Goal: Task Accomplishment & Management: Manage account settings

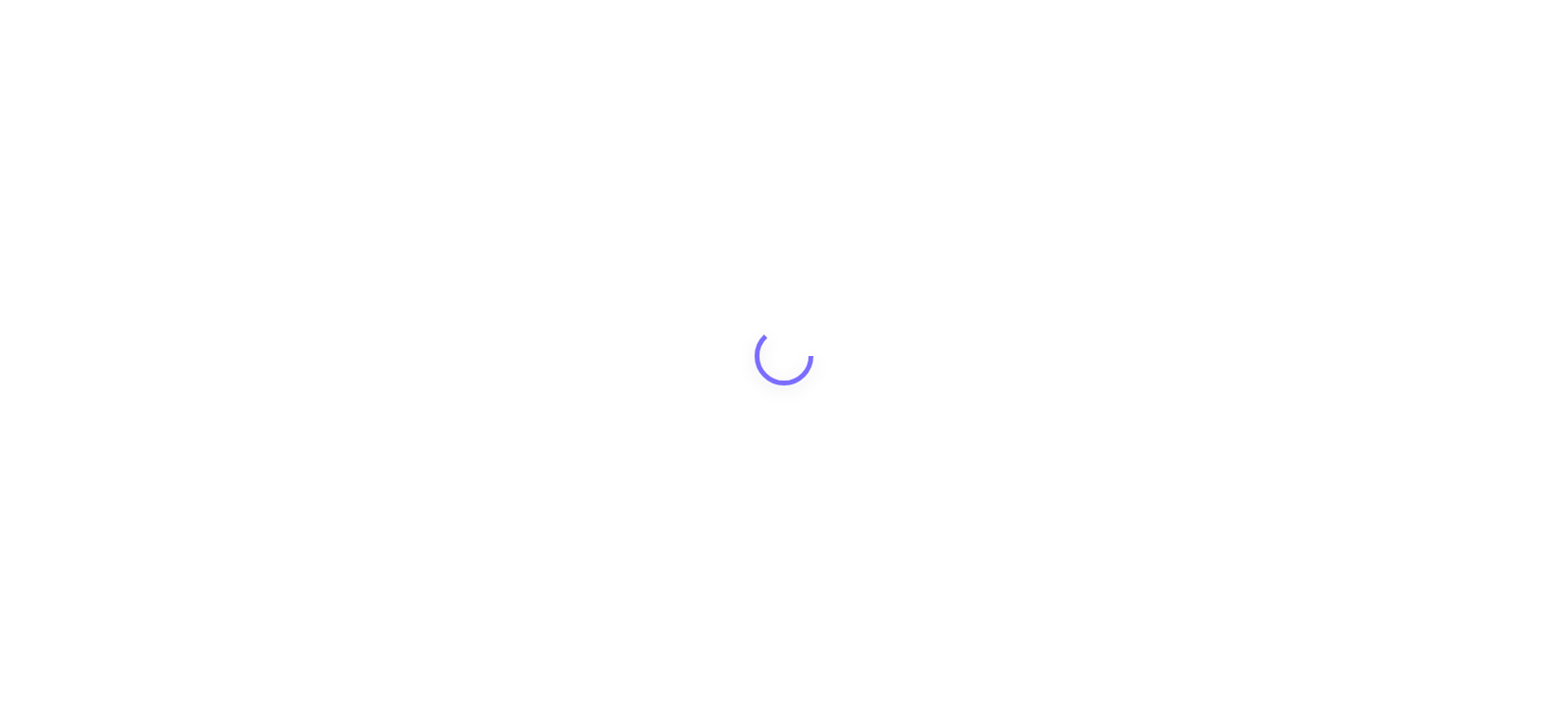
drag, startPoint x: 0, startPoint y: 0, endPoint x: 766, endPoint y: 51, distance: 767.7
click at [766, 51] on div at bounding box center [784, 359] width 1568 height 718
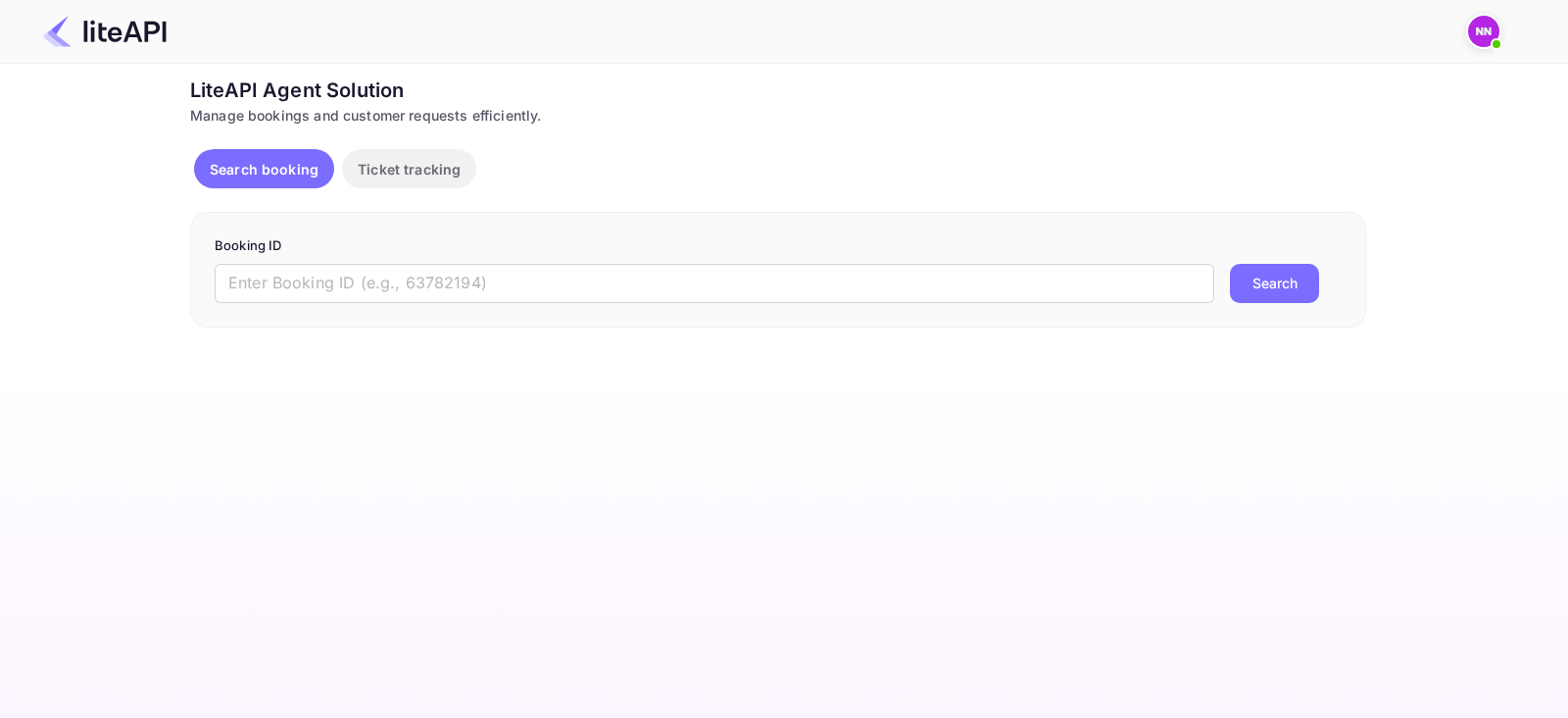
click at [1485, 27] on img at bounding box center [1484, 32] width 32 height 32
click at [949, 139] on div at bounding box center [784, 359] width 1568 height 718
click at [1482, 27] on img at bounding box center [1484, 32] width 32 height 32
click at [1482, 27] on div at bounding box center [784, 359] width 1568 height 718
click at [1482, 27] on img at bounding box center [1484, 32] width 32 height 32
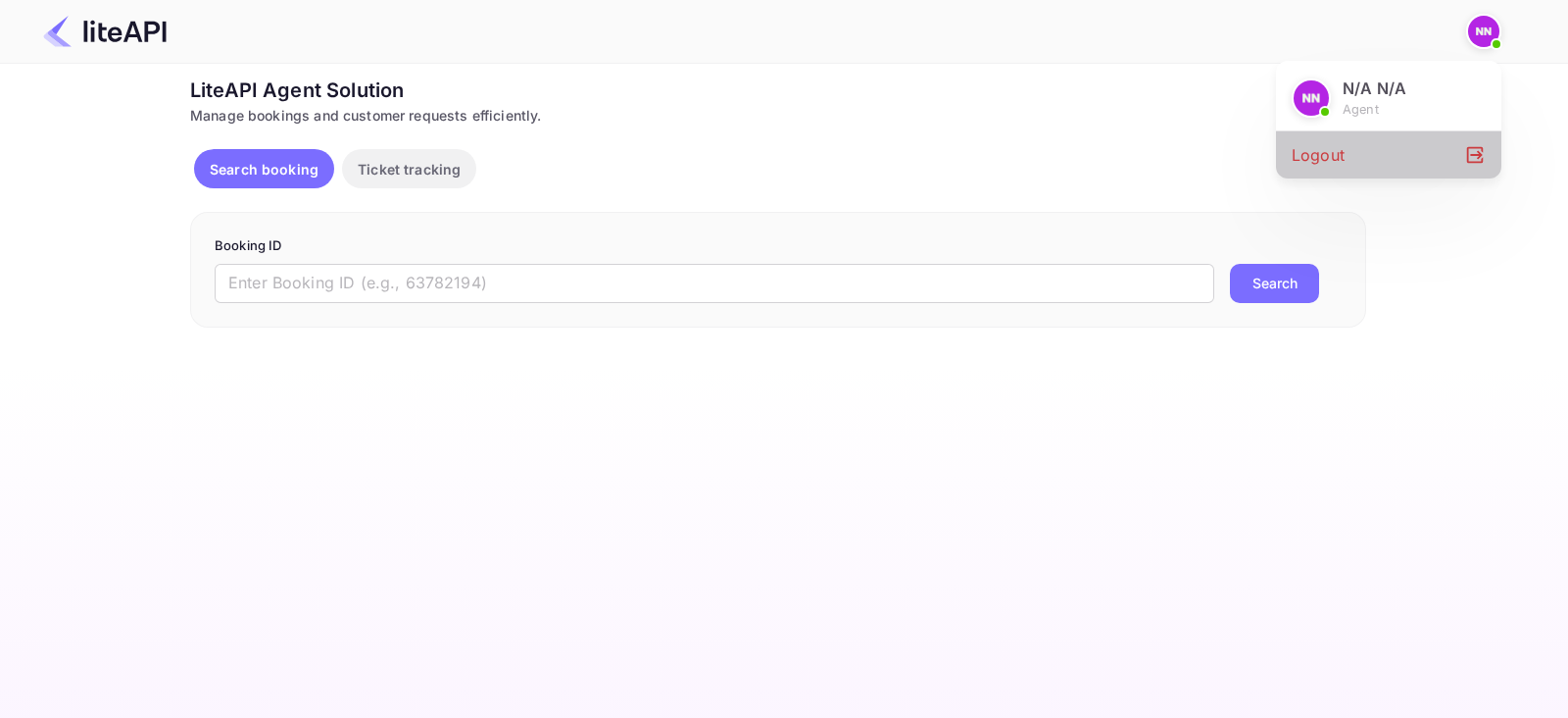
click at [1308, 156] on div "Logout" at bounding box center [1388, 155] width 225 height 47
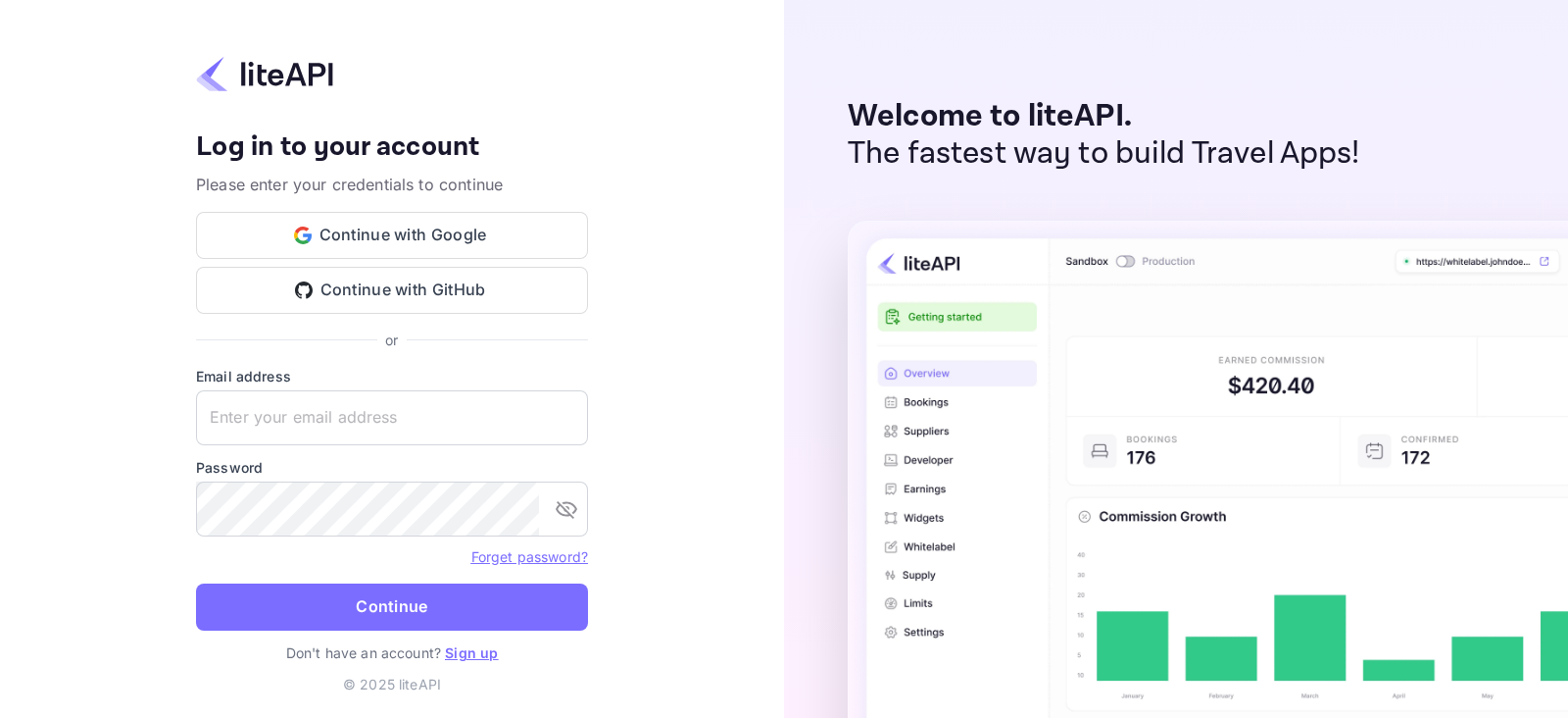
type input "[EMAIL_ADDRESS][DOMAIN_NAME]"
click at [554, 419] on keeper-lock "Open Keeper Popup" at bounding box center [563, 418] width 24 height 24
click at [558, 419] on keeper-lock "Open Keeper Popup" at bounding box center [563, 418] width 24 height 24
click at [559, 419] on keeper-lock "Open Keeper Popup" at bounding box center [563, 418] width 24 height 24
click at [563, 409] on keeper-lock "Open Keeper Popup" at bounding box center [563, 418] width 24 height 24
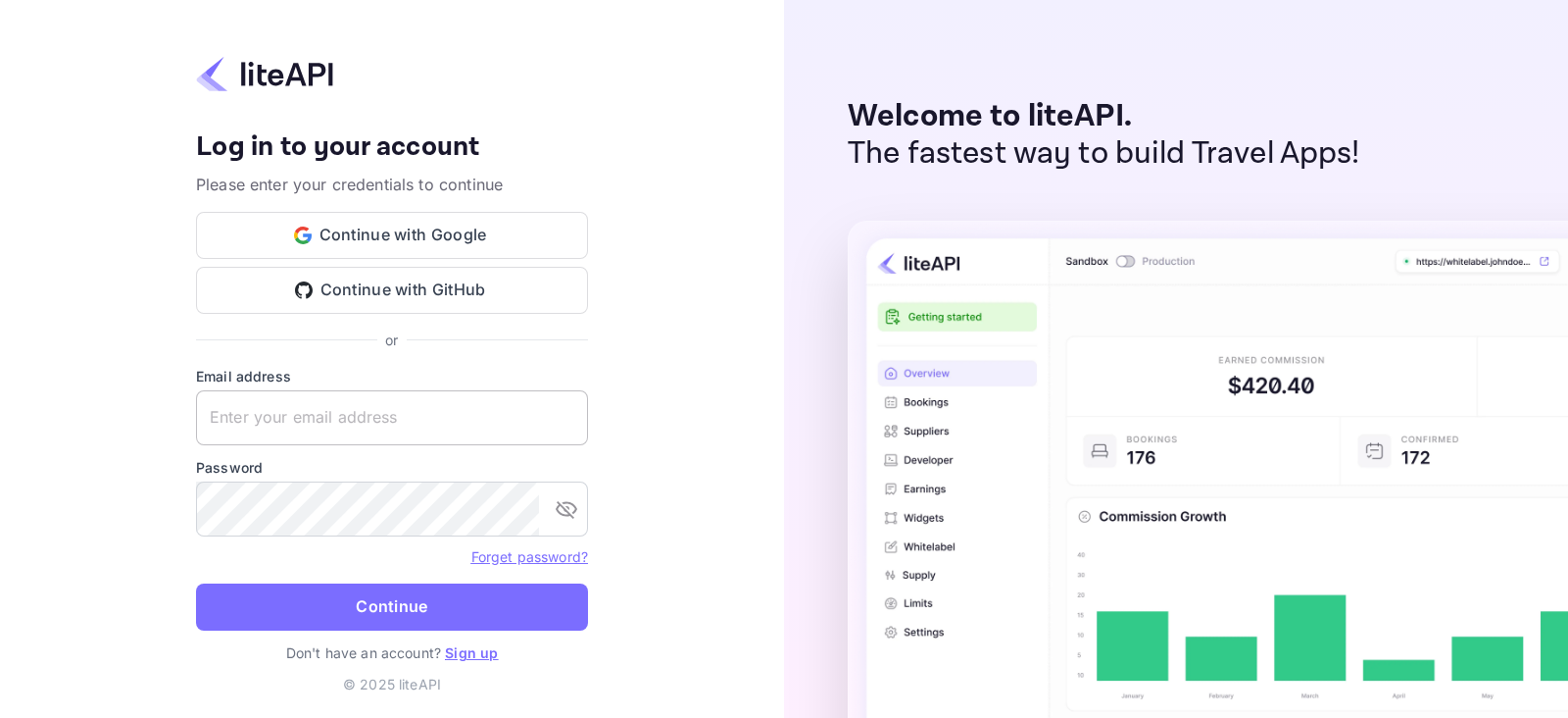
click at [563, 409] on keeper-lock "Open Keeper Popup" at bounding box center [563, 418] width 24 height 24
type input "[EMAIL_ADDRESS][DOMAIN_NAME]"
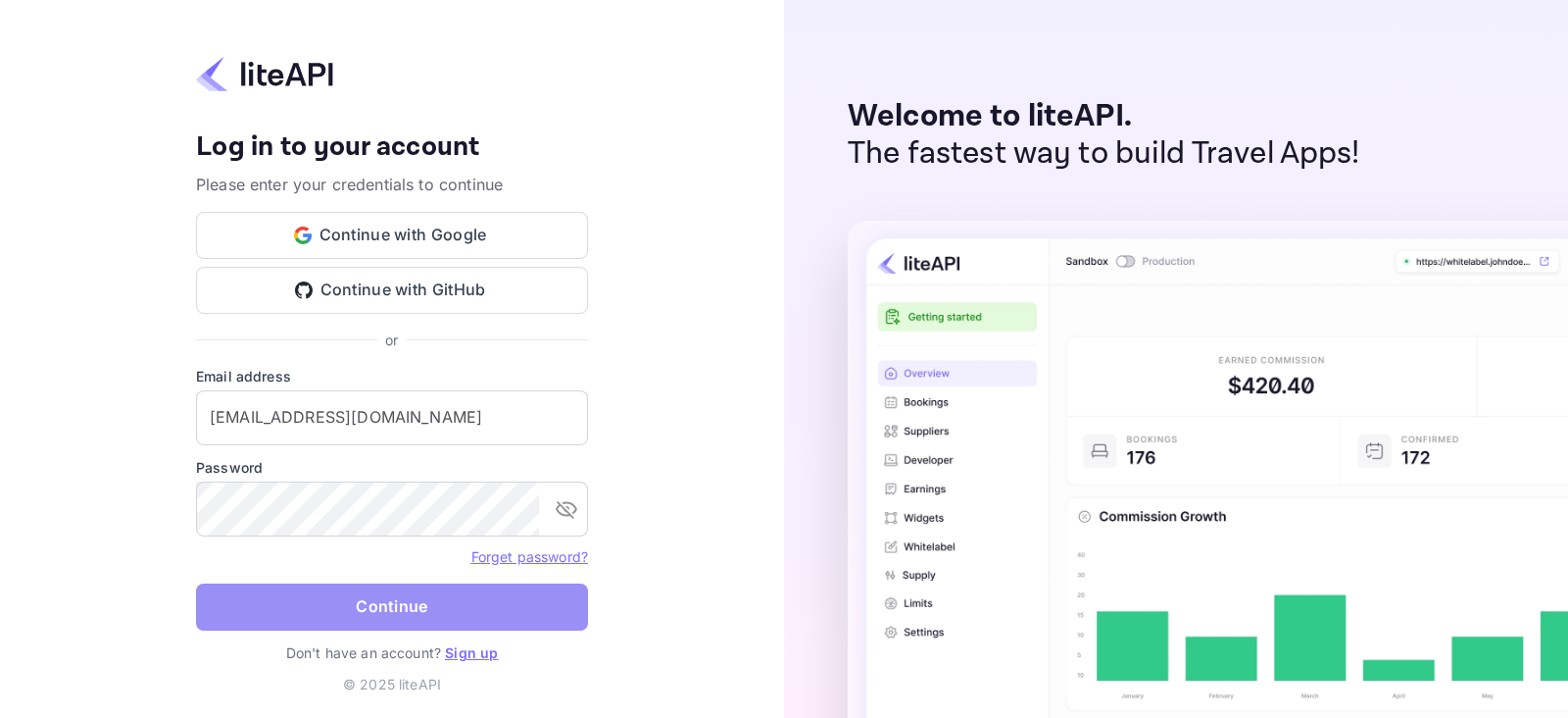
click at [420, 604] on button "Continue" at bounding box center [392, 607] width 392 height 47
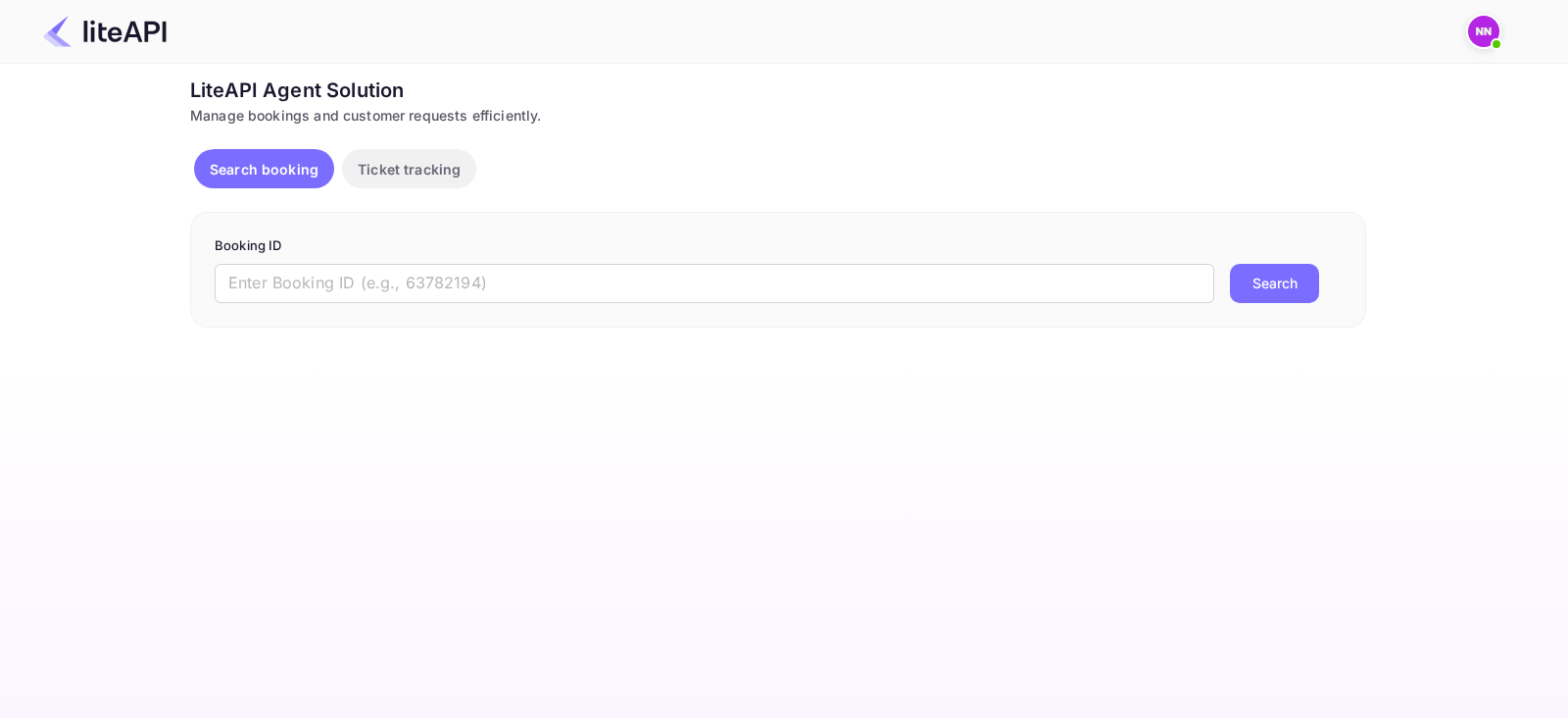
click at [382, 153] on button "Ticket tracking" at bounding box center [409, 169] width 134 height 40
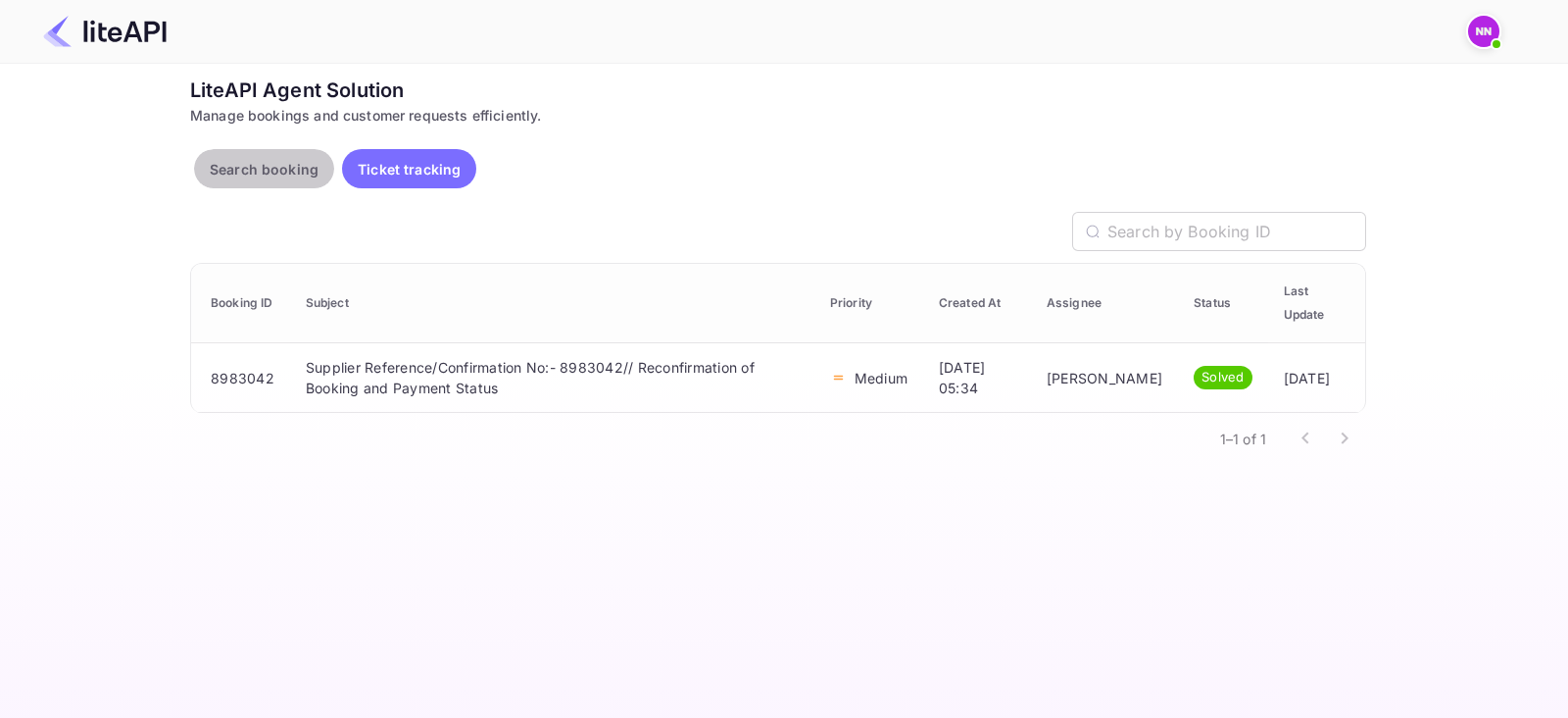
click at [284, 159] on p "Search booking" at bounding box center [264, 169] width 109 height 21
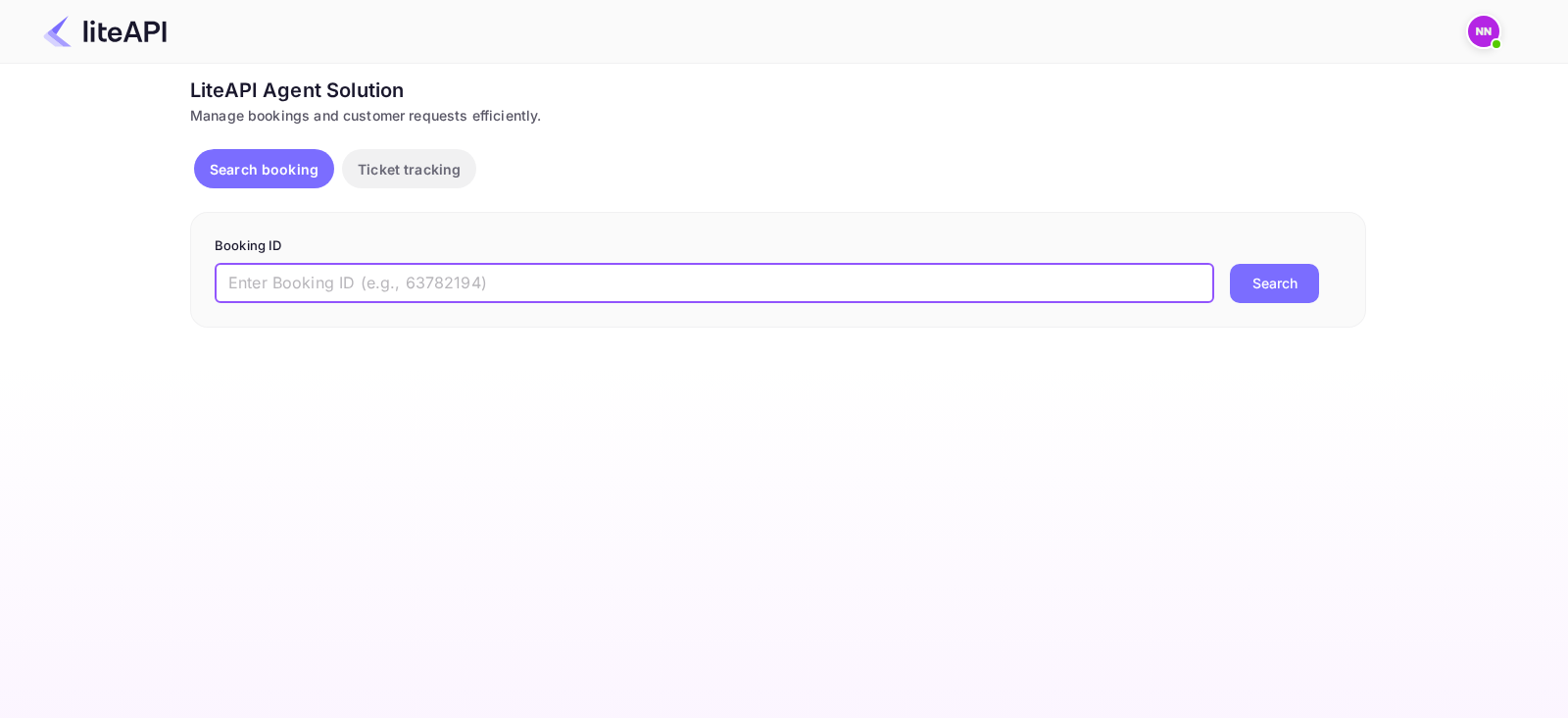
click at [321, 279] on input "text" at bounding box center [714, 283] width 999 height 40
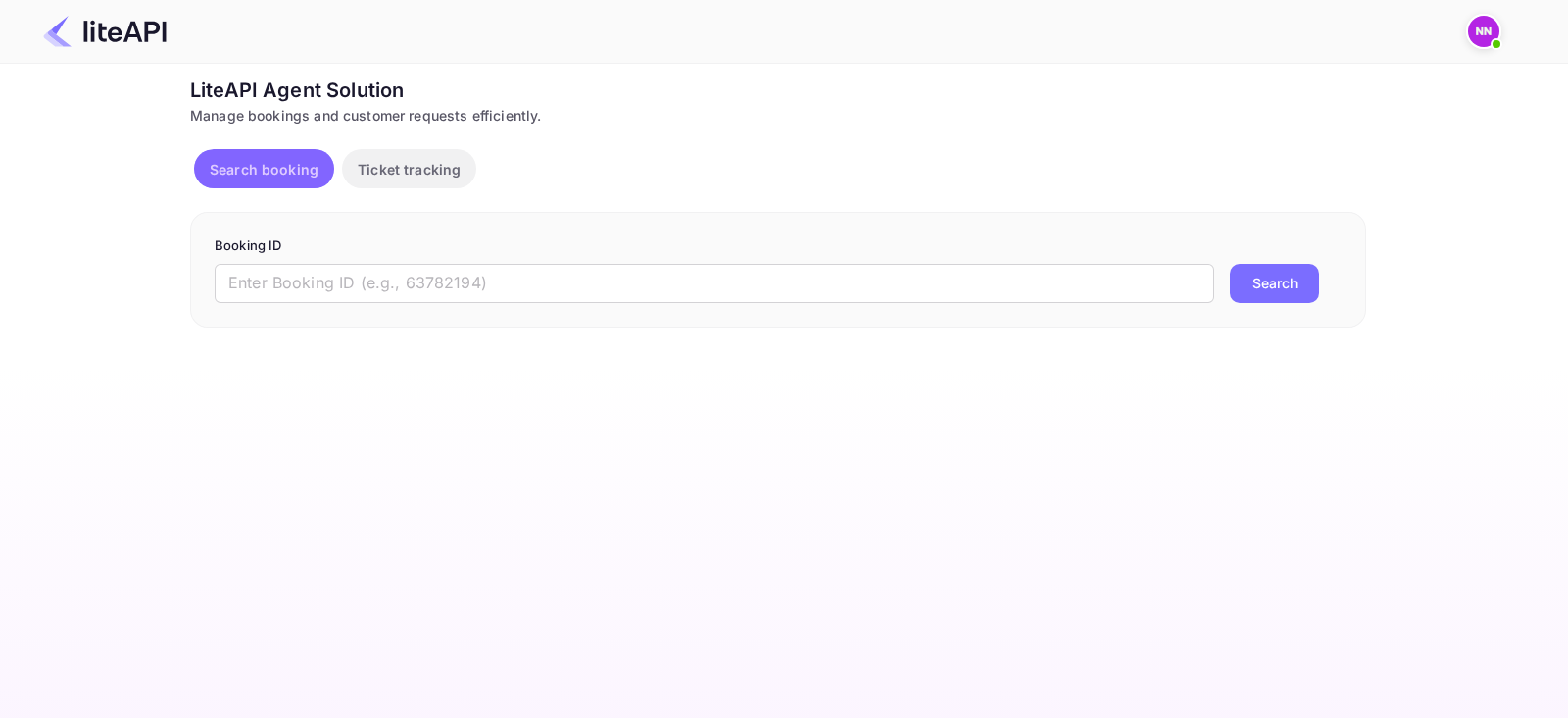
click at [283, 174] on p "Search booking" at bounding box center [264, 169] width 109 height 21
click at [389, 173] on p "Ticket tracking" at bounding box center [409, 169] width 103 height 21
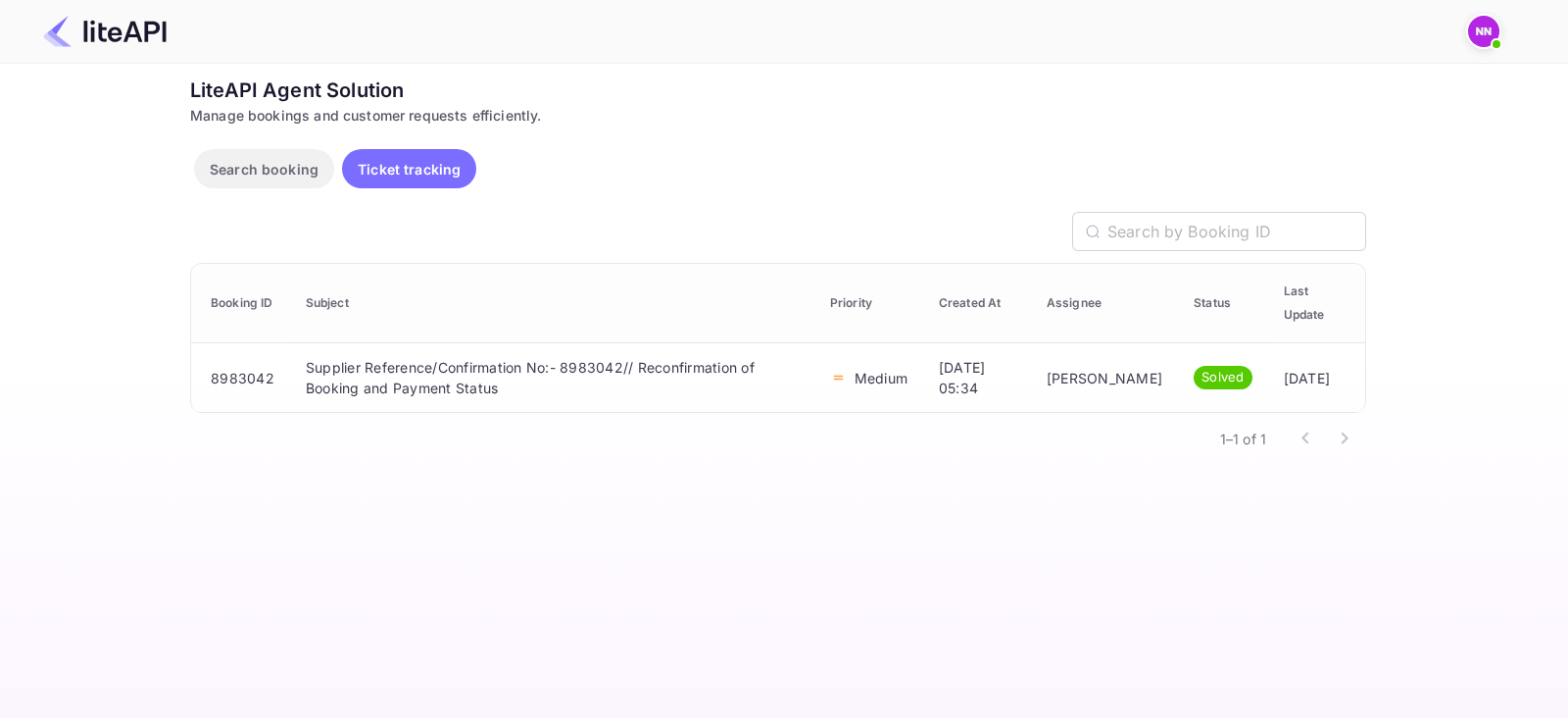
click at [1485, 37] on img at bounding box center [1484, 32] width 32 height 32
click at [1489, 377] on div at bounding box center [784, 359] width 1568 height 718
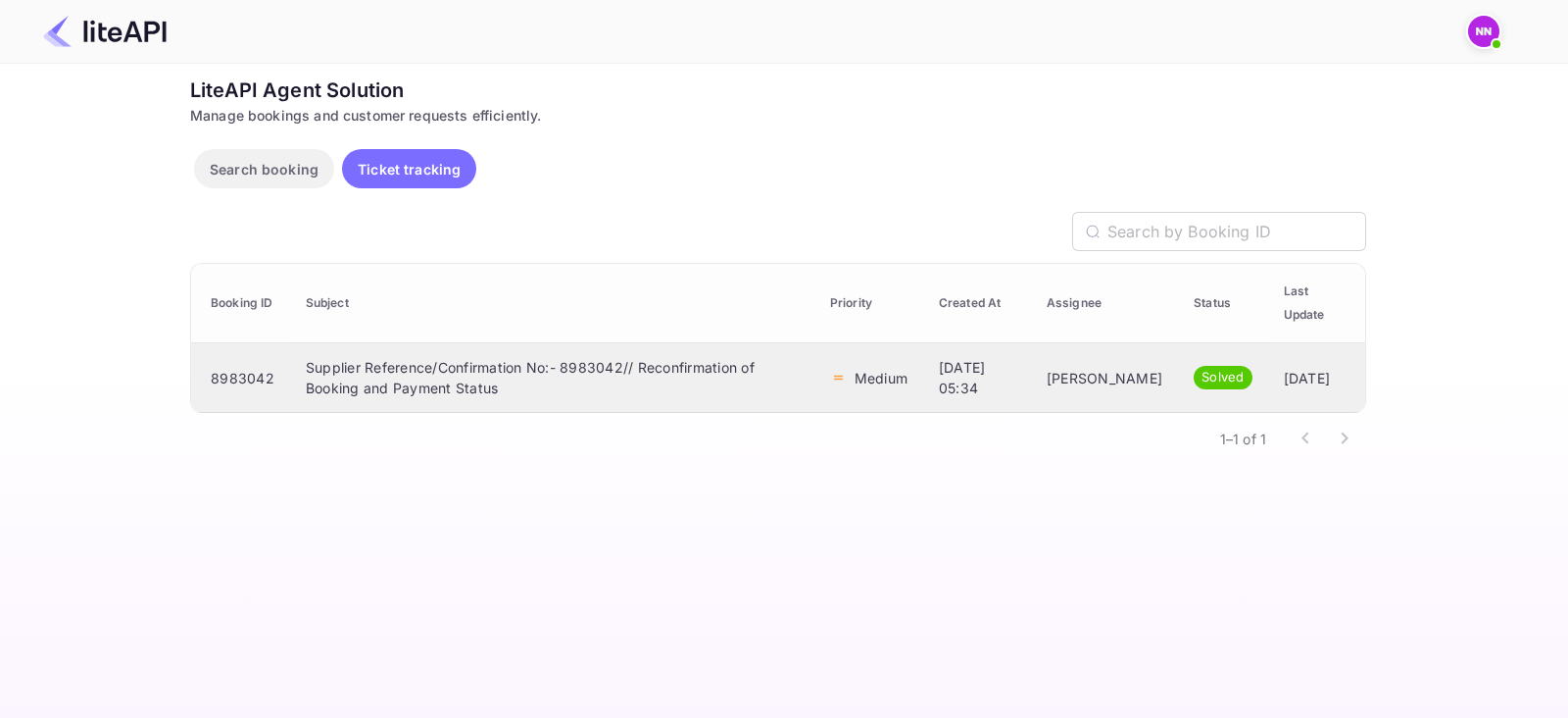
click at [242, 379] on td "8983042" at bounding box center [241, 377] width 99 height 69
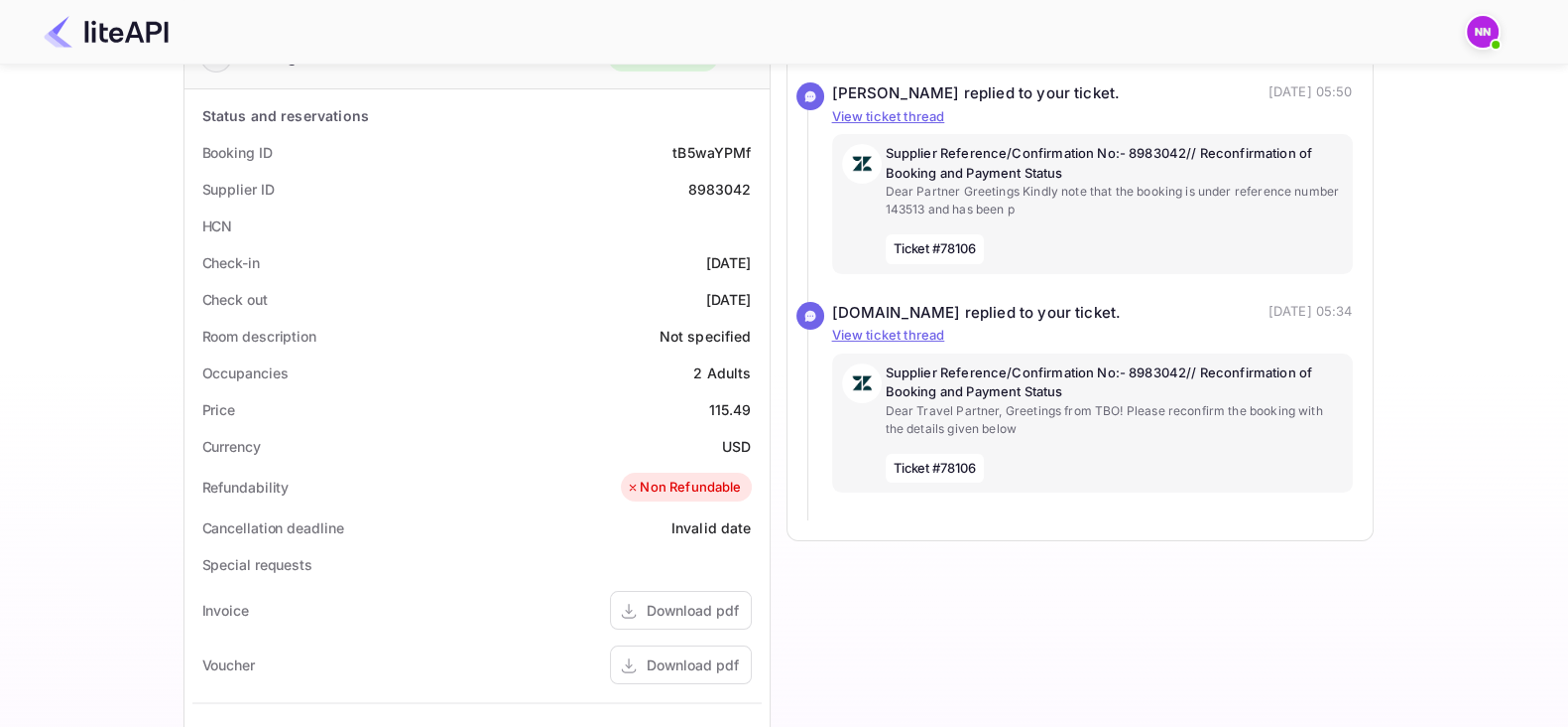
scroll to position [372, 0]
